Goal: Task Accomplishment & Management: Use online tool/utility

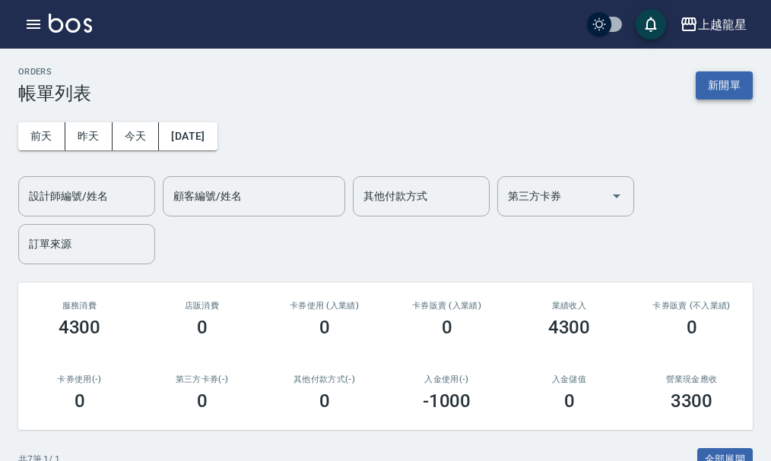
click at [739, 88] on button "新開單" at bounding box center [724, 85] width 57 height 28
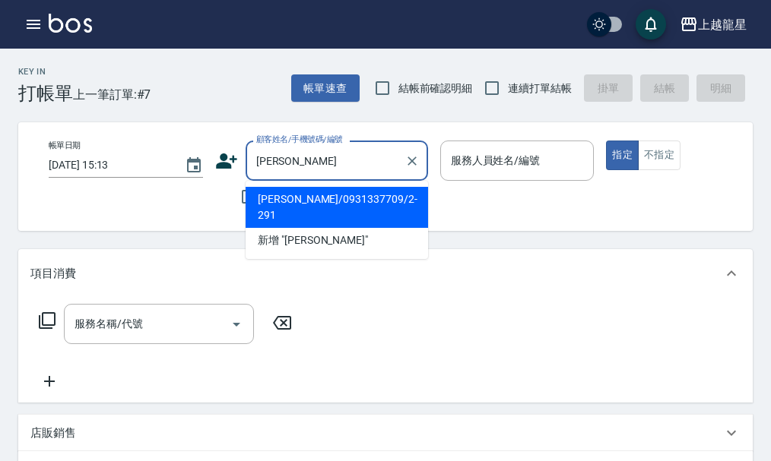
type input "[PERSON_NAME]"
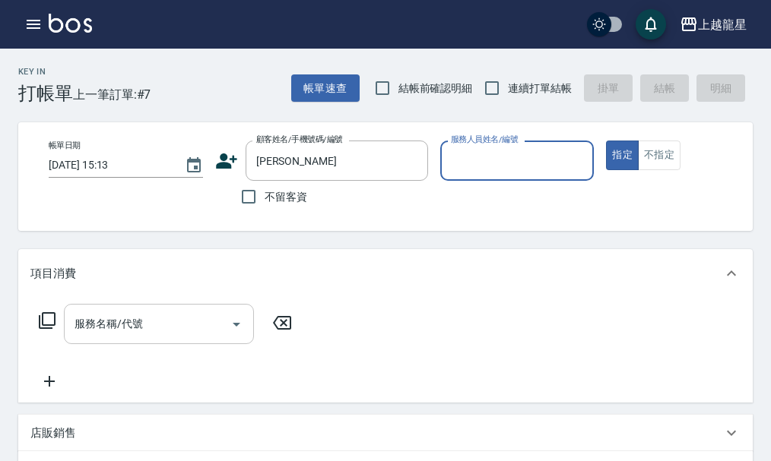
click at [104, 342] on div "服務名稱/代號 服務名稱/代號" at bounding box center [159, 324] width 190 height 40
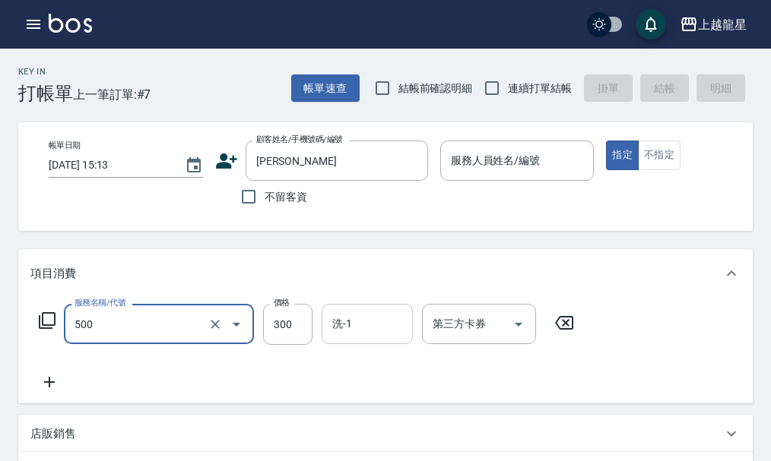
click at [372, 323] on input "洗-1" at bounding box center [367, 324] width 78 height 27
type input "一般洗髮(500)"
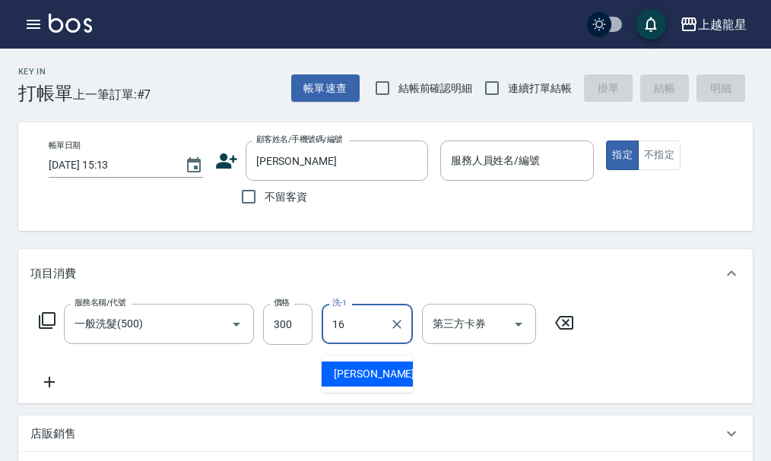
click at [388, 368] on div "義潔 -16" at bounding box center [367, 374] width 91 height 25
type input "義潔-16"
click at [49, 388] on icon at bounding box center [49, 382] width 11 height 11
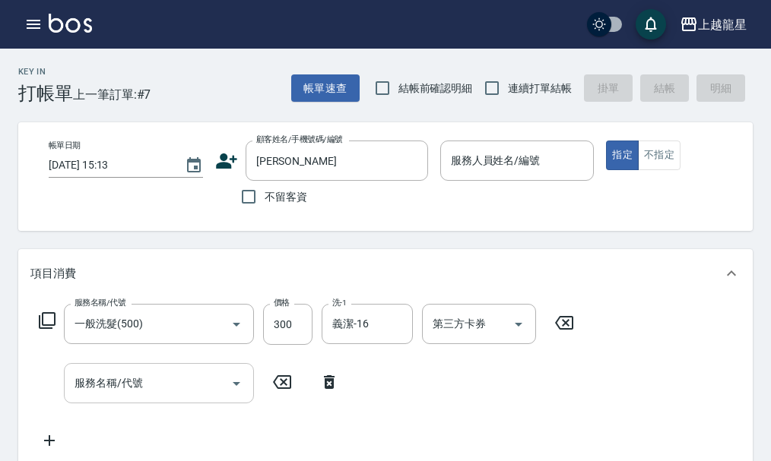
click at [168, 388] on input "服務名稱/代號" at bounding box center [148, 383] width 154 height 27
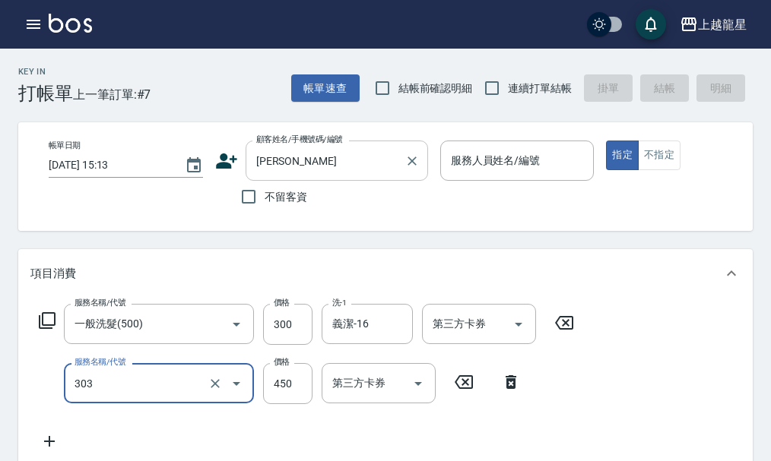
type input "剪髮(303)"
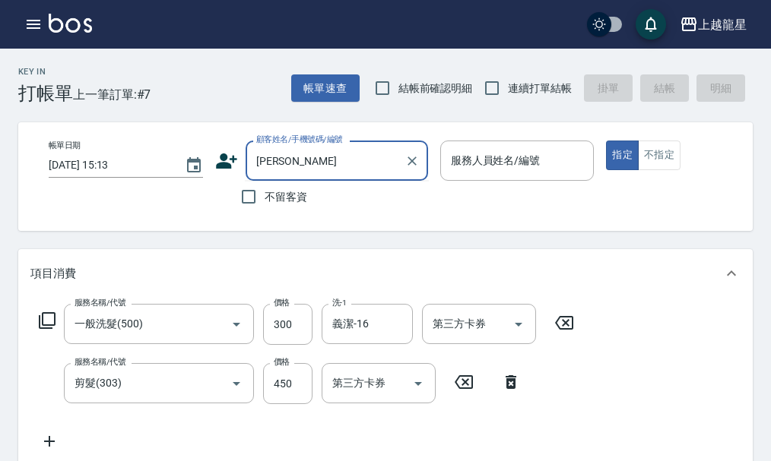
click at [337, 155] on input "[PERSON_NAME]" at bounding box center [325, 160] width 146 height 27
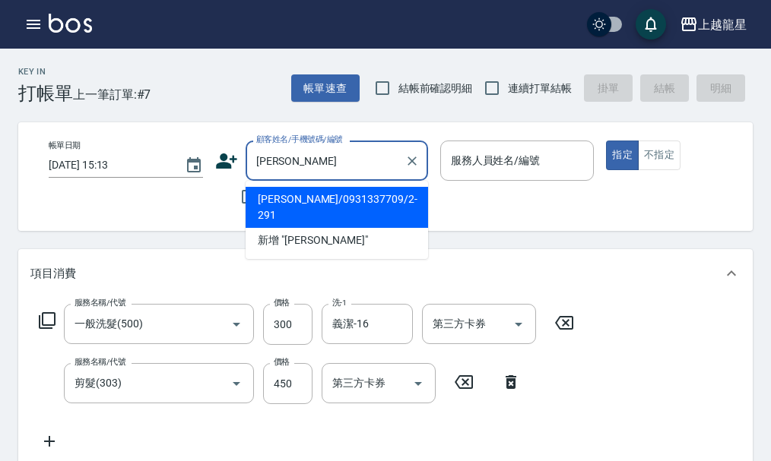
click at [312, 198] on li "[PERSON_NAME]/0931337709/2-291" at bounding box center [337, 207] width 182 height 41
type input "[PERSON_NAME]/0931337709/2-291"
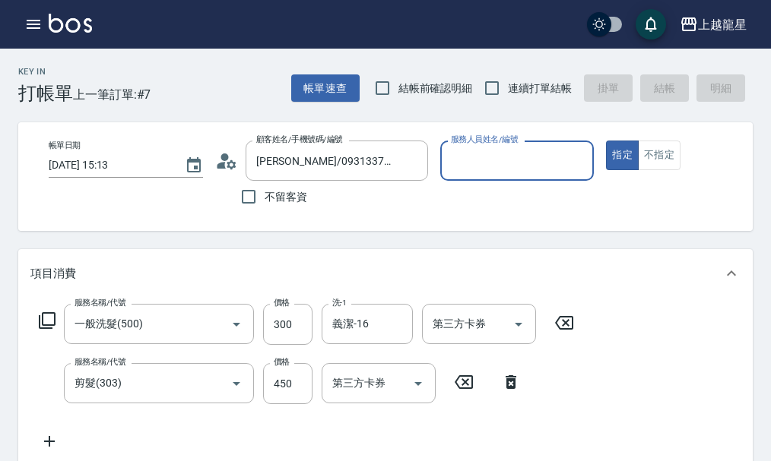
type input "Alisa-10"
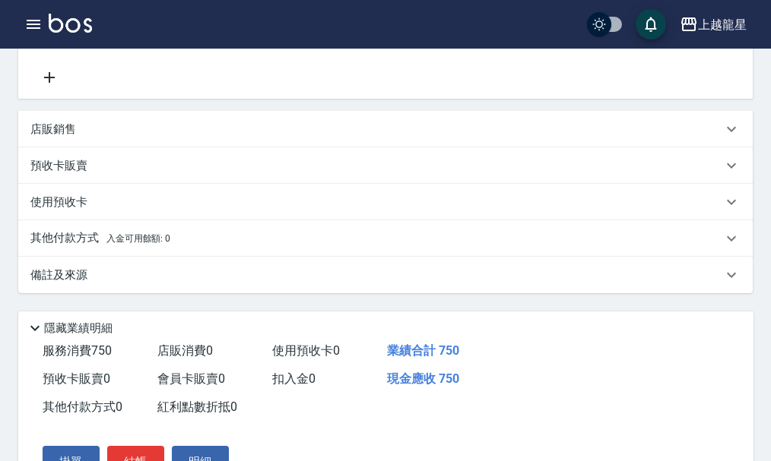
scroll to position [385, 0]
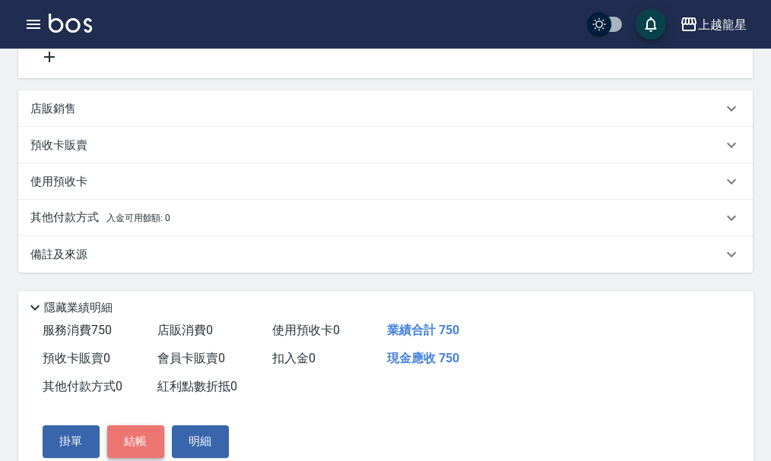
click at [126, 454] on button "結帳" at bounding box center [135, 442] width 57 height 32
